Goal: Find contact information: Find contact information

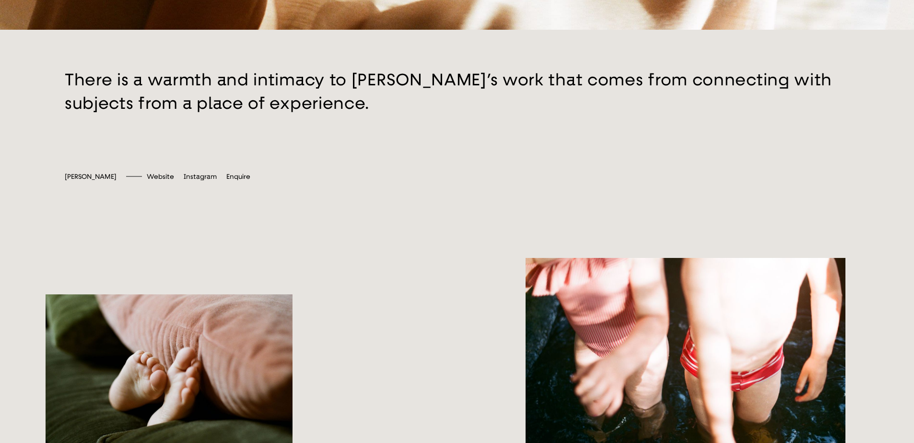
scroll to position [527, 0]
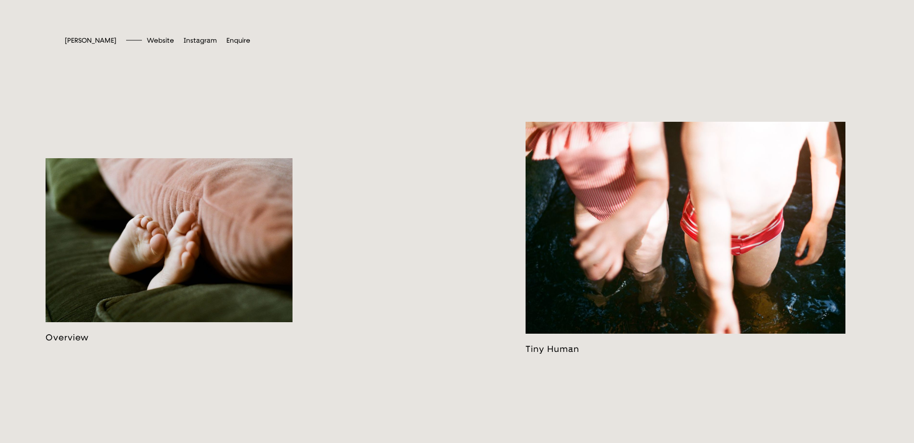
click at [76, 325] on link at bounding box center [169, 250] width 247 height 184
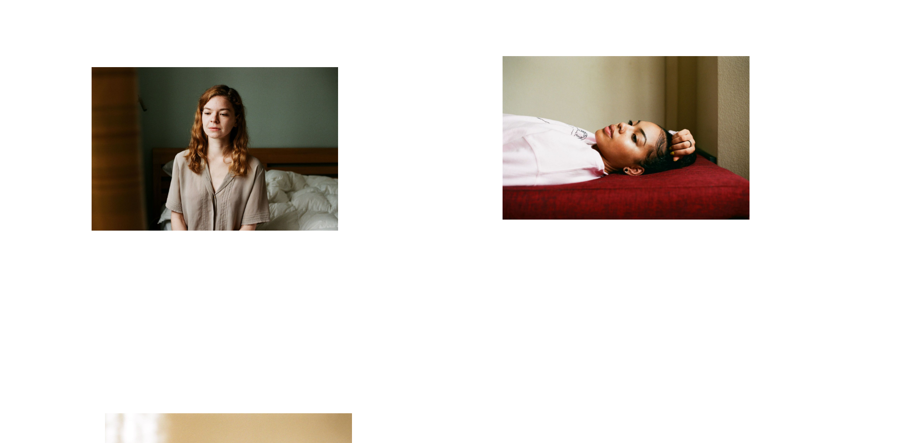
scroll to position [3835, 0]
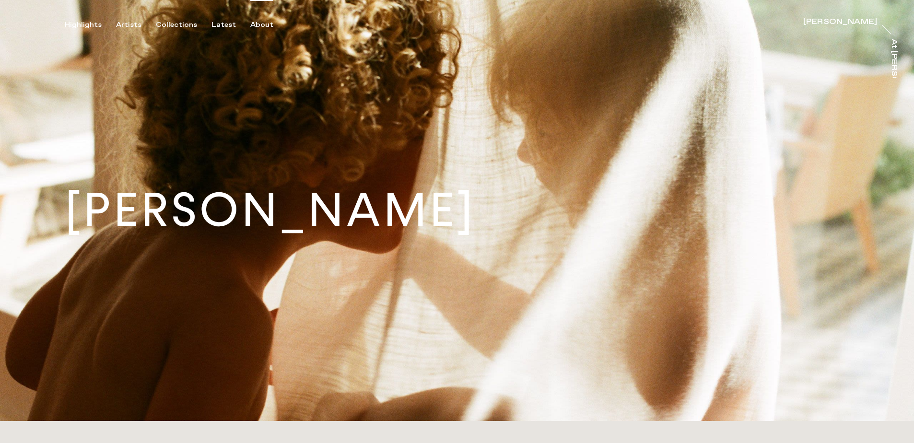
click at [261, 24] on div "About" at bounding box center [261, 25] width 23 height 9
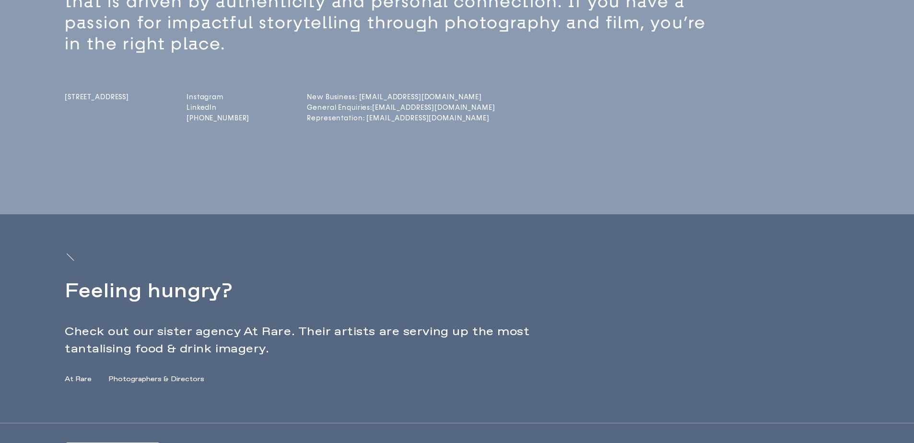
scroll to position [271, 0]
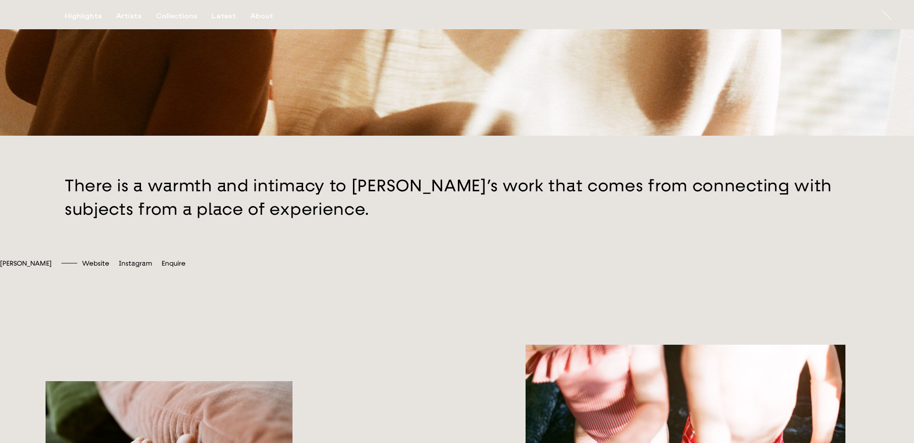
scroll to position [479, 0]
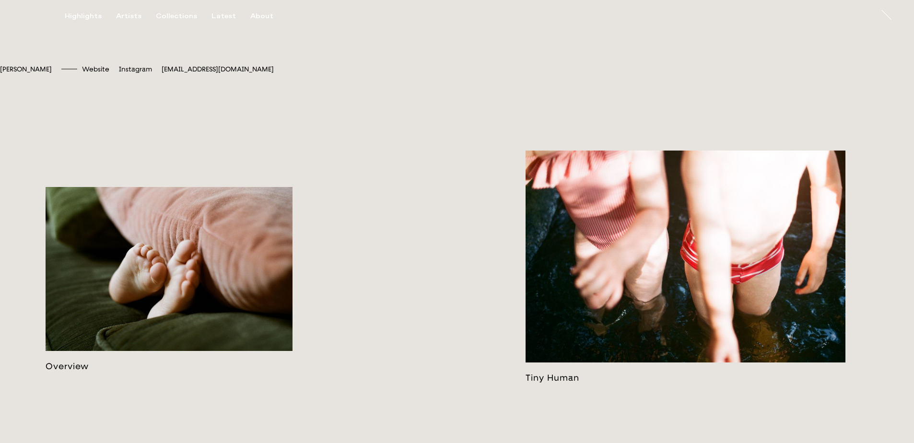
click at [250, 73] on span "[EMAIL_ADDRESS][DOMAIN_NAME]" at bounding box center [218, 69] width 112 height 8
click at [177, 73] on span "sophieharristaylor" at bounding box center [148, 69] width 58 height 8
